Goal: Information Seeking & Learning: Learn about a topic

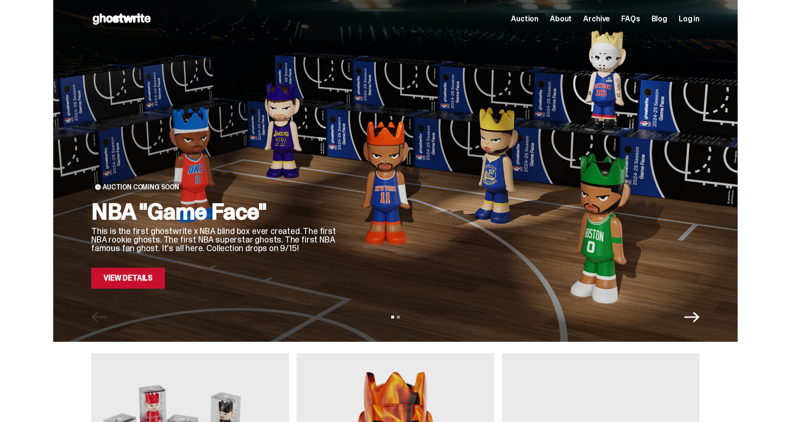
click at [151, 286] on link "View Details" at bounding box center [128, 278] width 74 height 21
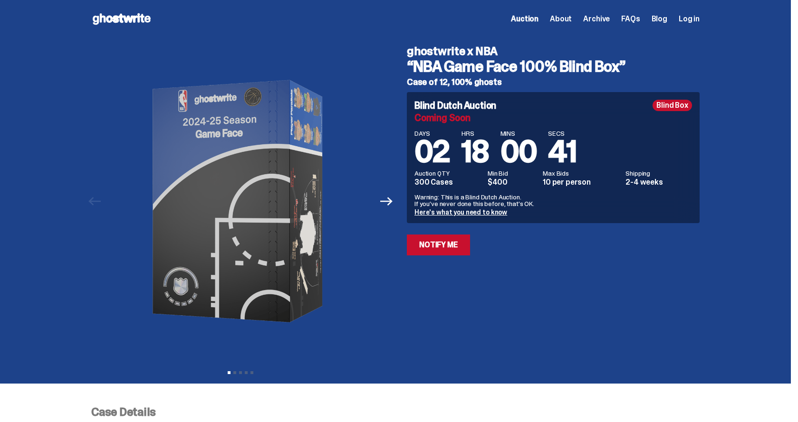
click at [609, 19] on span "Archive" at bounding box center [596, 19] width 27 height 8
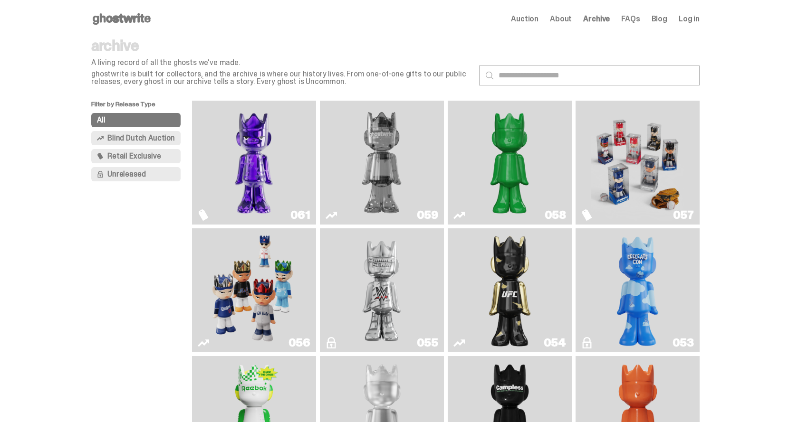
click at [120, 119] on button "All" at bounding box center [135, 120] width 89 height 14
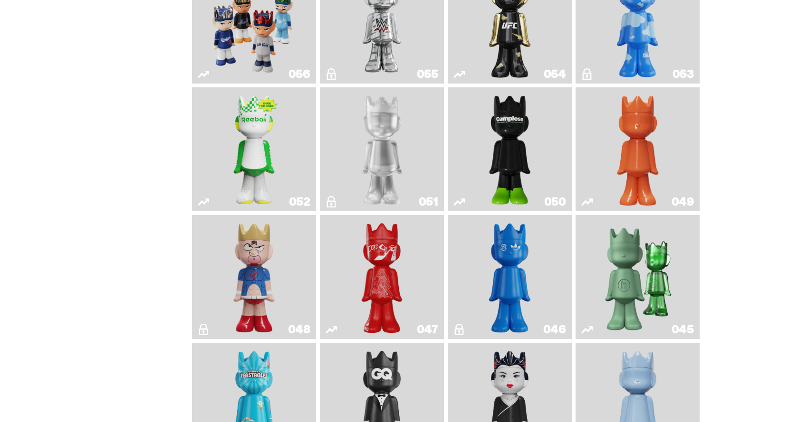
scroll to position [670, 0]
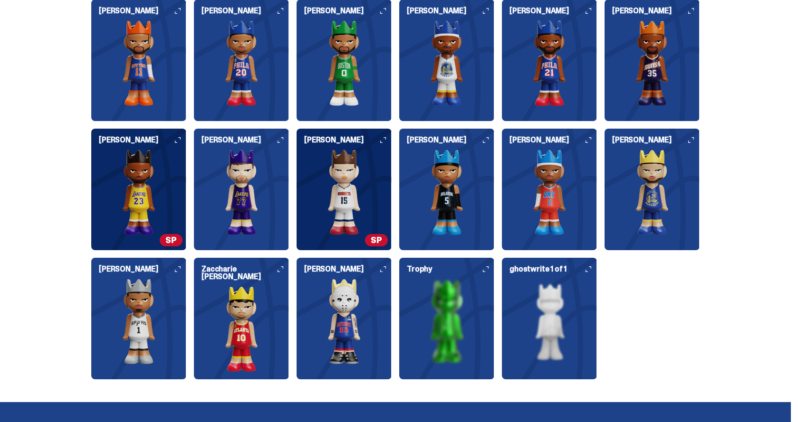
scroll to position [1151, 0]
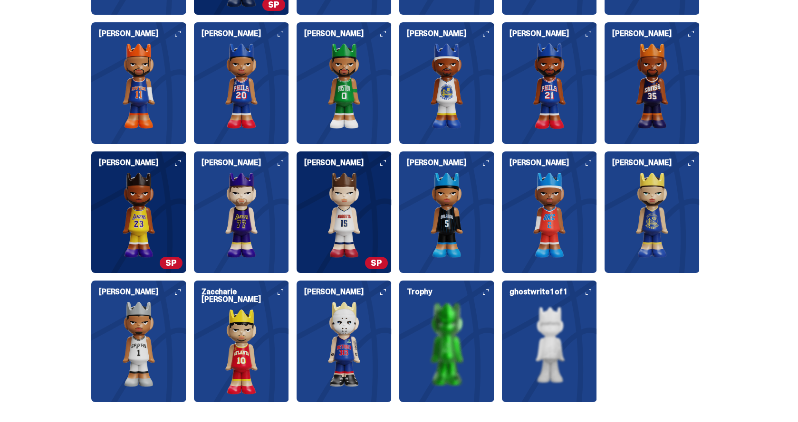
click at [181, 291] on icon at bounding box center [178, 292] width 6 height 6
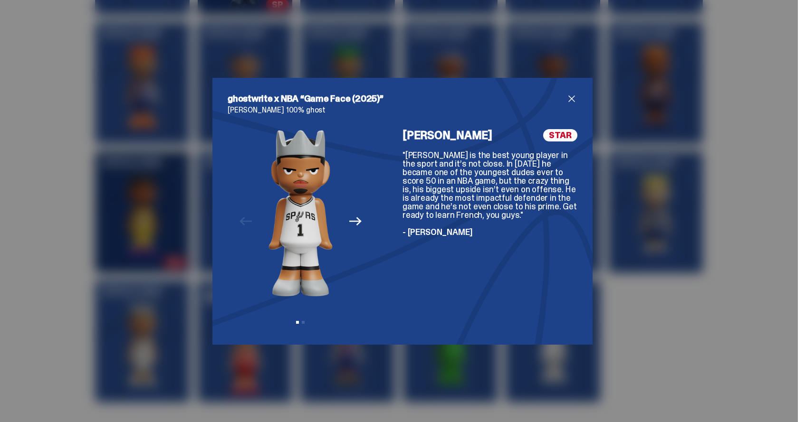
click at [571, 99] on span "close" at bounding box center [571, 98] width 11 height 11
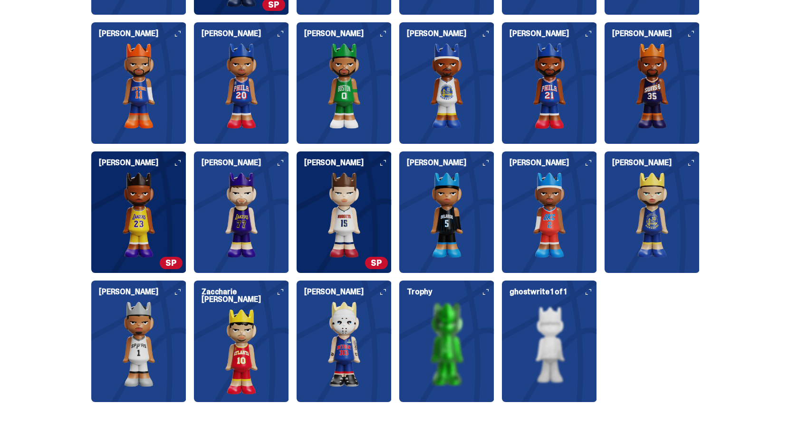
click at [675, 185] on img at bounding box center [651, 215] width 95 height 86
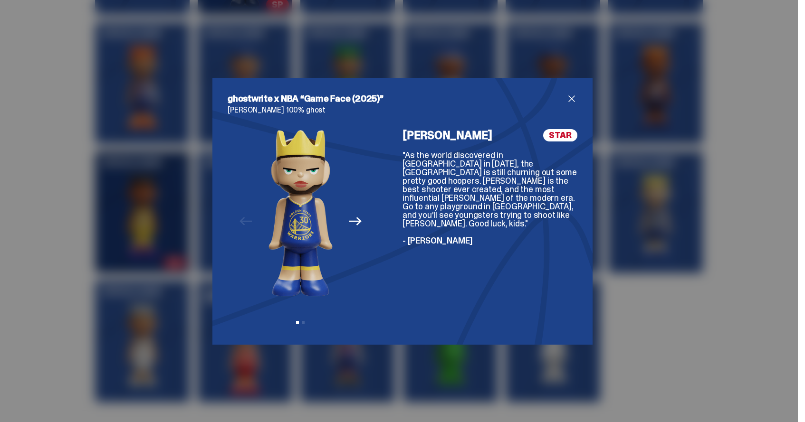
click at [569, 96] on span "close" at bounding box center [571, 98] width 11 height 11
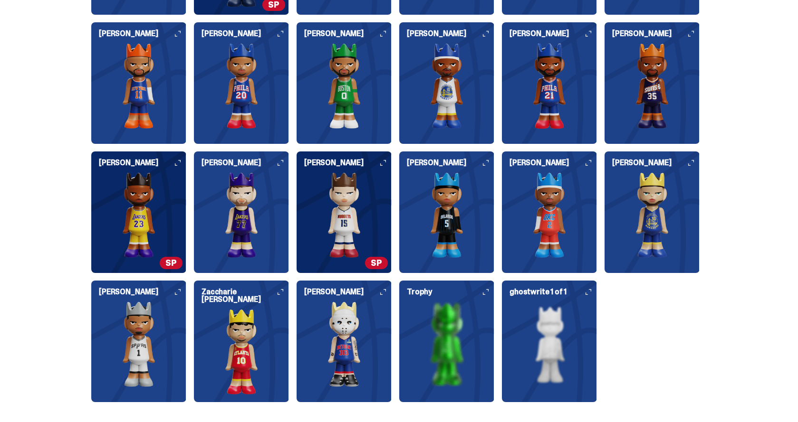
click at [179, 165] on use at bounding box center [178, 163] width 6 height 6
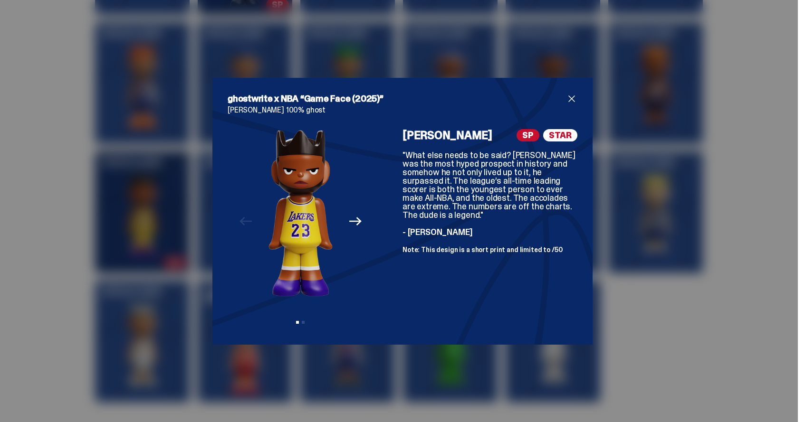
click at [570, 99] on span "close" at bounding box center [571, 98] width 11 height 11
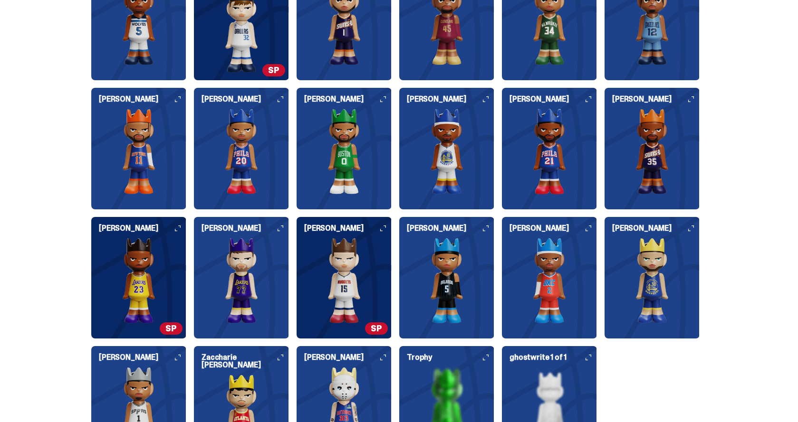
scroll to position [1092, 0]
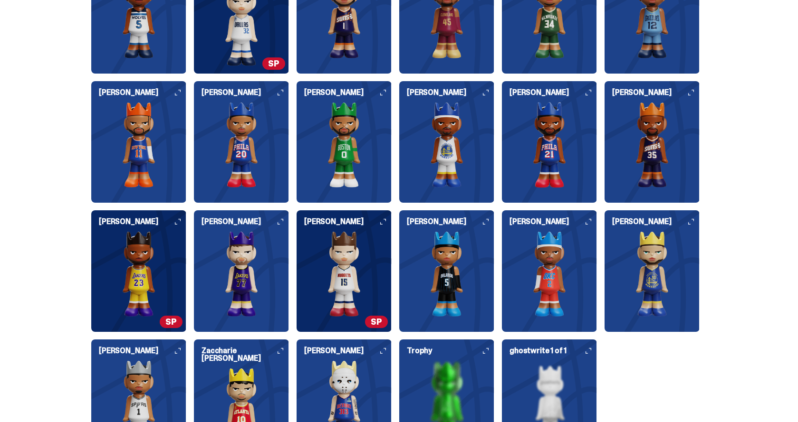
click at [289, 221] on h6 "[PERSON_NAME]" at bounding box center [244, 222] width 87 height 8
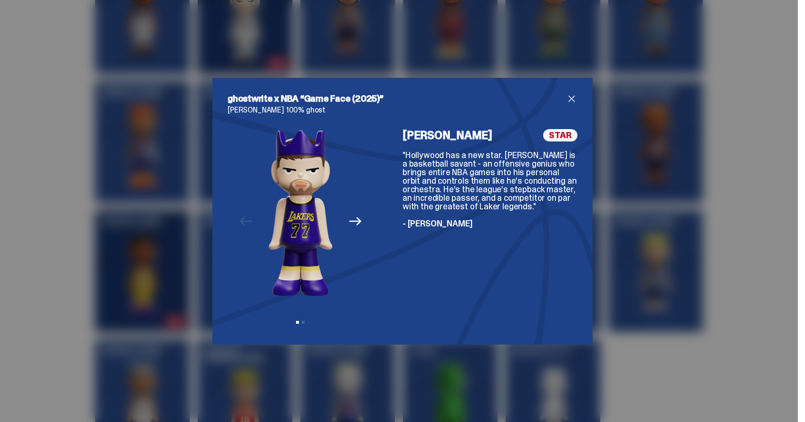
click at [566, 100] on span "close" at bounding box center [571, 98] width 11 height 11
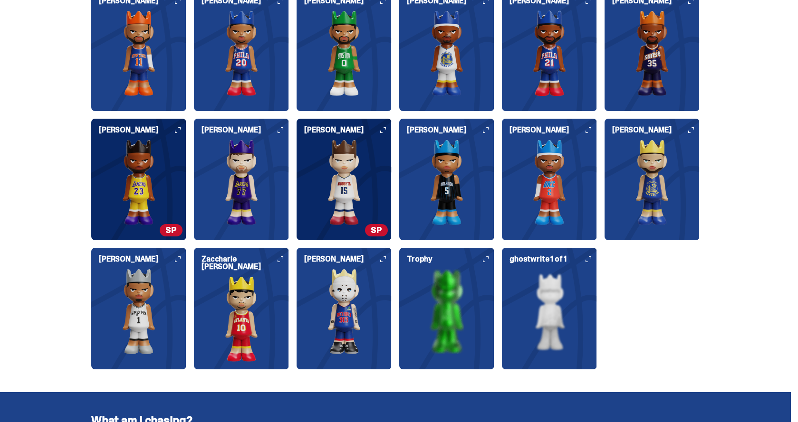
scroll to position [910, 0]
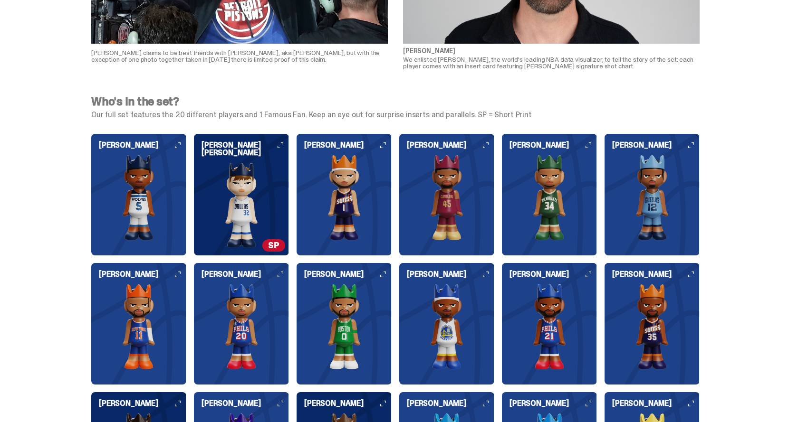
click at [591, 145] on icon at bounding box center [588, 146] width 6 height 6
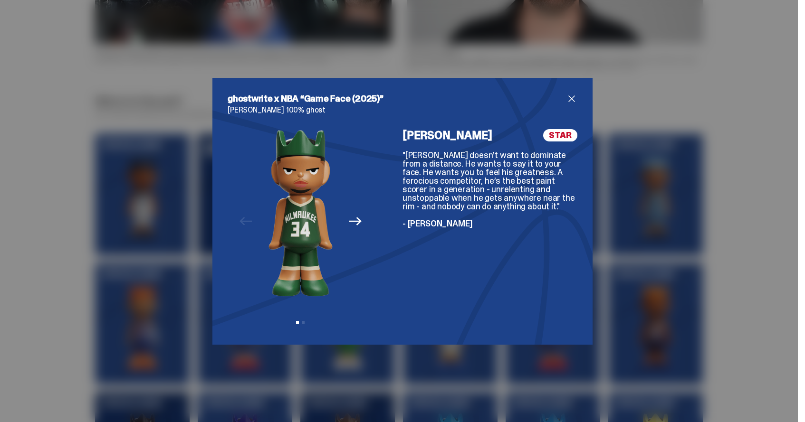
click at [566, 97] on span "close" at bounding box center [571, 98] width 11 height 11
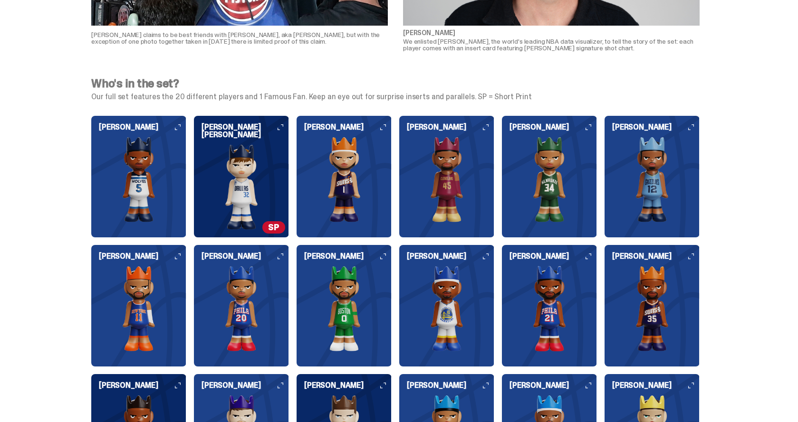
scroll to position [920, 0]
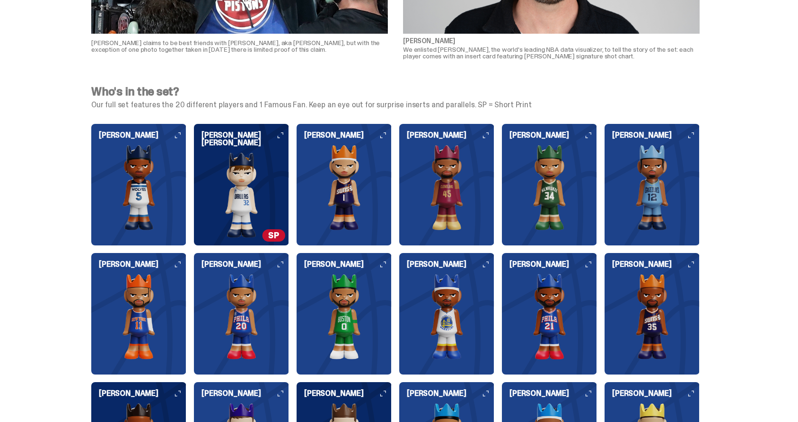
click at [694, 134] on icon at bounding box center [691, 136] width 6 height 6
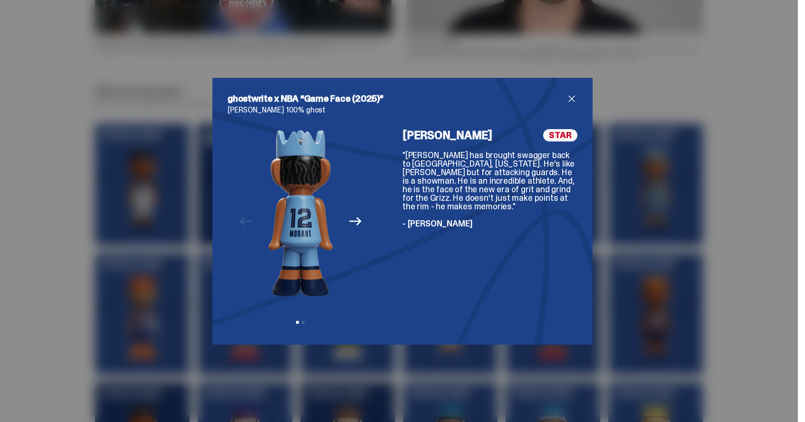
click at [353, 221] on icon "Next" at bounding box center [355, 222] width 12 height 9
click at [244, 218] on icon "Previous" at bounding box center [245, 221] width 12 height 12
click at [281, 245] on img at bounding box center [300, 213] width 64 height 168
click at [566, 104] on span "close" at bounding box center [571, 98] width 11 height 11
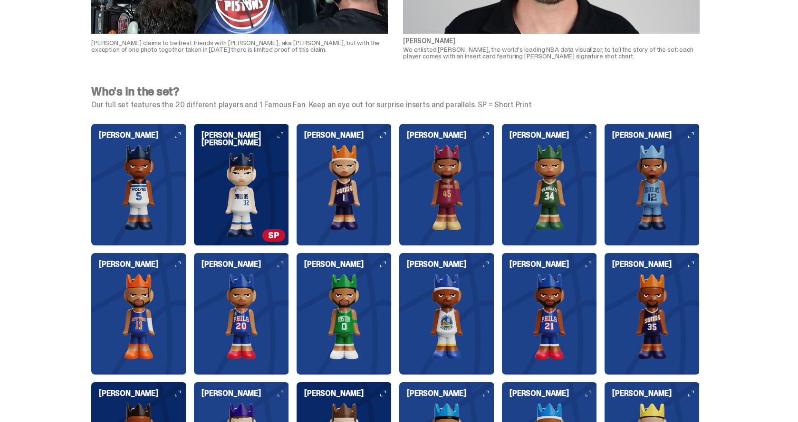
click at [669, 183] on img at bounding box center [651, 188] width 95 height 86
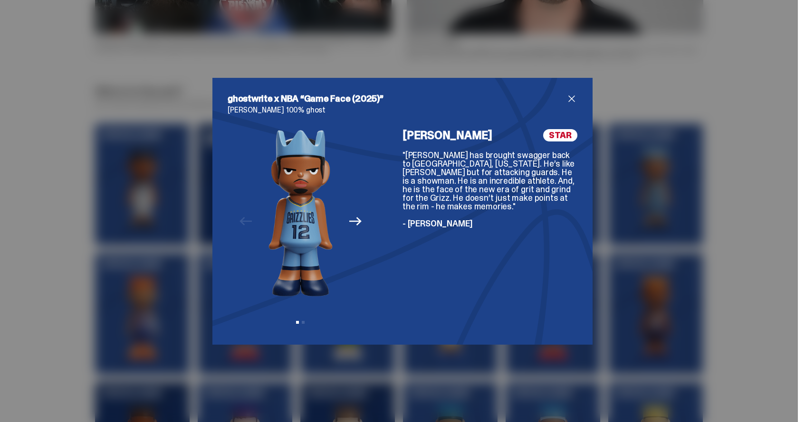
click at [568, 100] on span "close" at bounding box center [571, 98] width 11 height 11
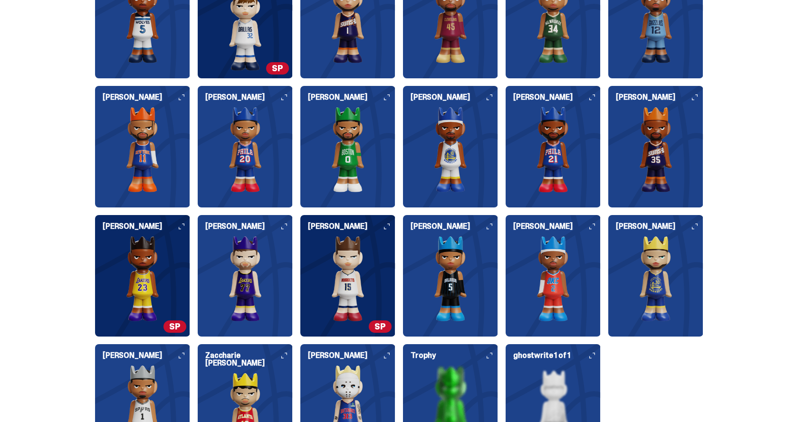
scroll to position [955, 0]
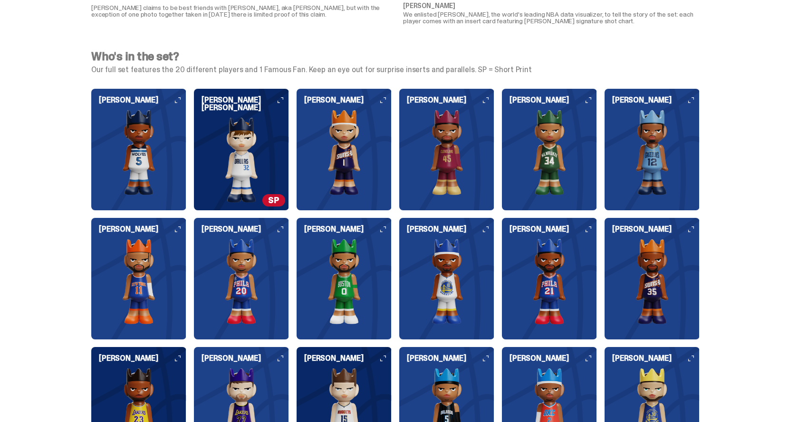
click at [181, 100] on icon at bounding box center [178, 100] width 6 height 6
